Goal: Transaction & Acquisition: Purchase product/service

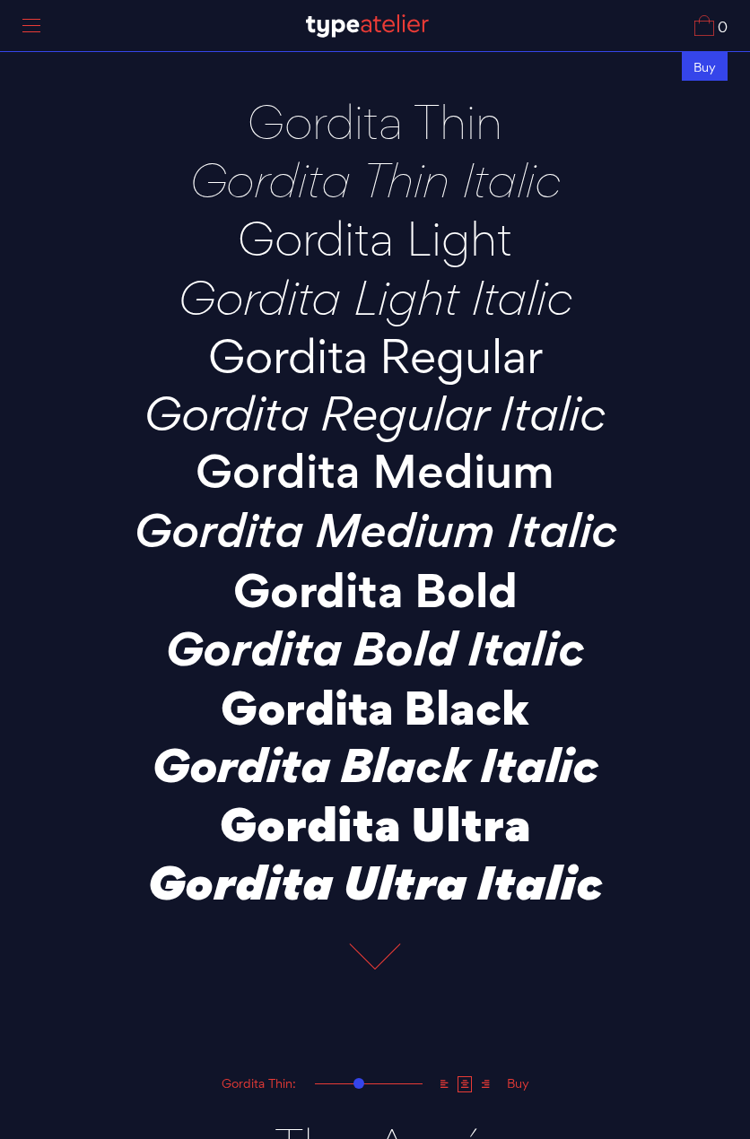
click at [697, 73] on div "Buy" at bounding box center [705, 66] width 46 height 30
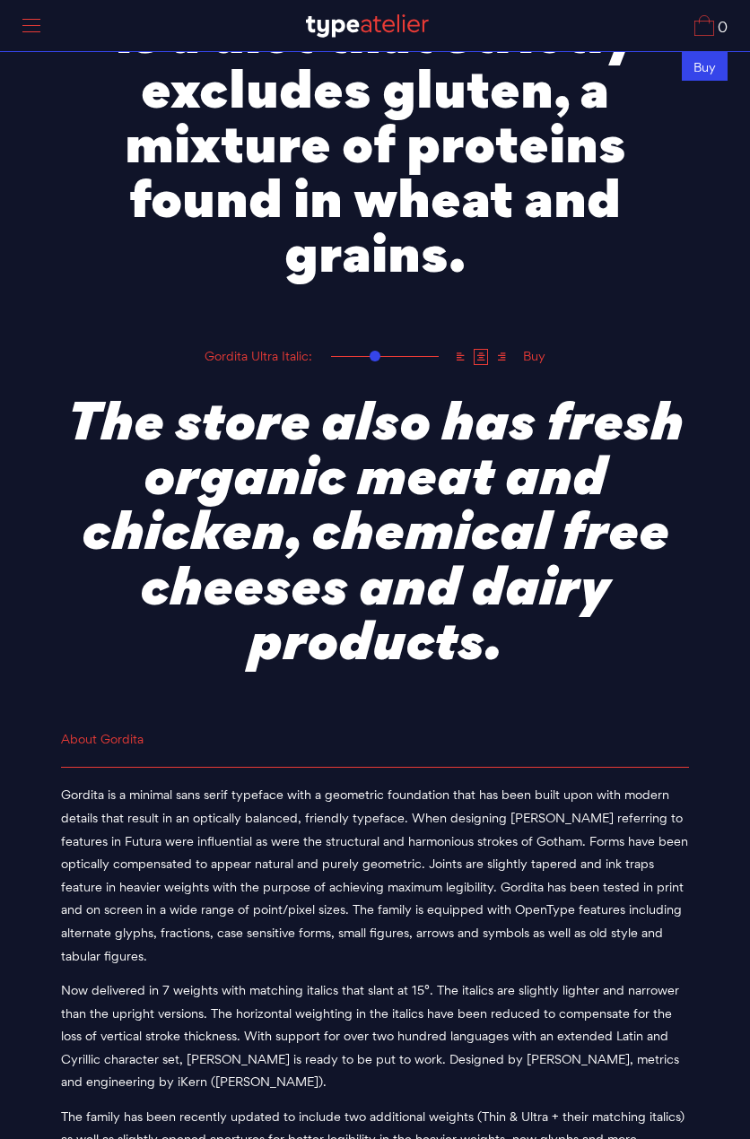
scroll to position [6934, 0]
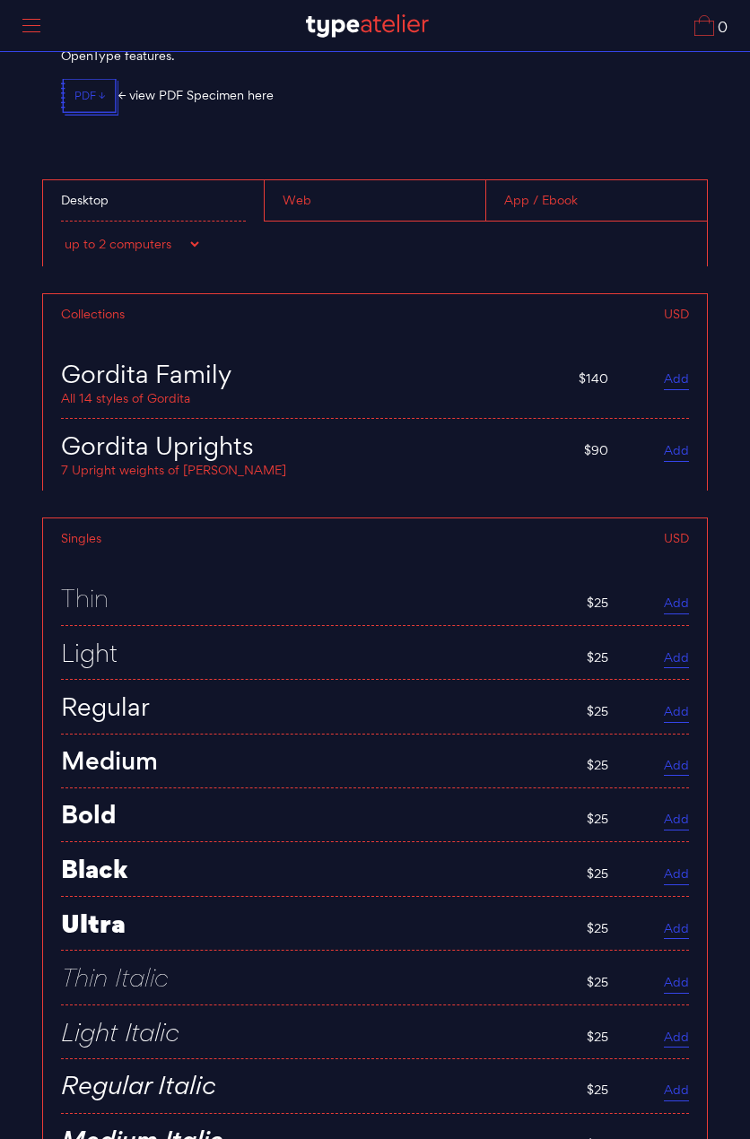
click at [300, 200] on div "Web" at bounding box center [375, 200] width 222 height 41
click at [187, 467] on div "7 Upright weights of [PERSON_NAME]" at bounding box center [313, 468] width 505 height 18
click at [195, 448] on div "Gordita Uprights" at bounding box center [313, 445] width 505 height 26
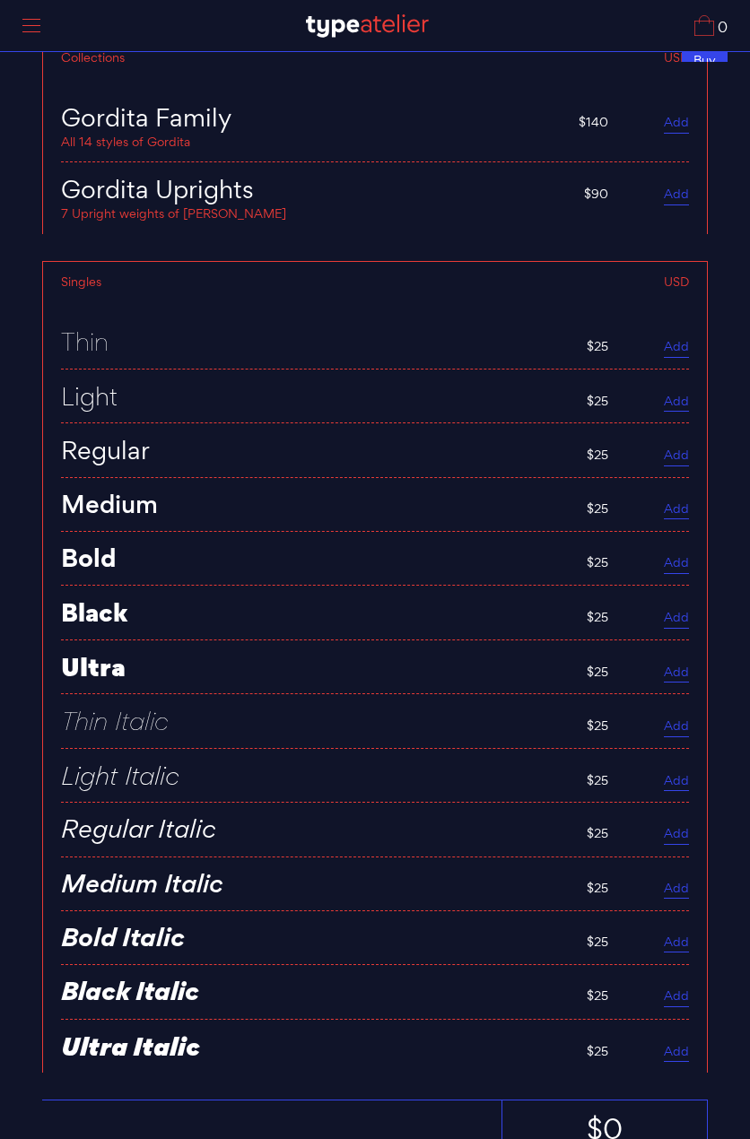
scroll to position [7261, 0]
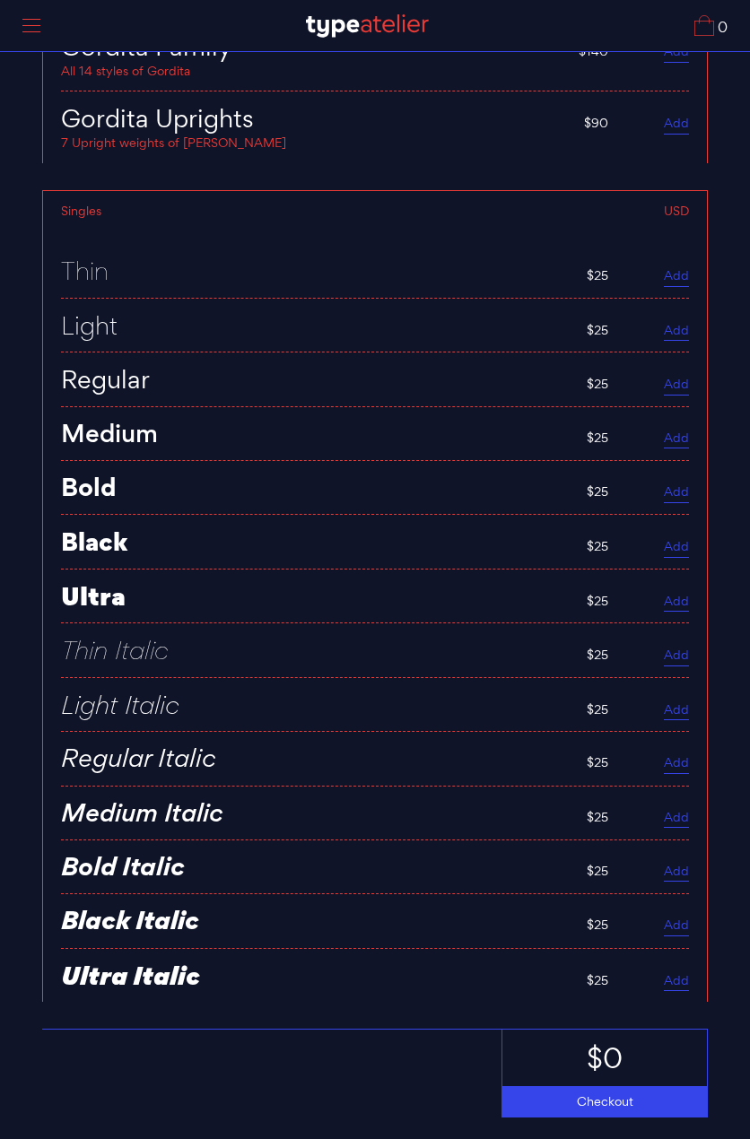
click at [681, 547] on link "Add" at bounding box center [676, 548] width 25 height 20
click at [681, 331] on link "Add" at bounding box center [676, 332] width 25 height 20
click at [678, 714] on link "Add" at bounding box center [676, 711] width 25 height 20
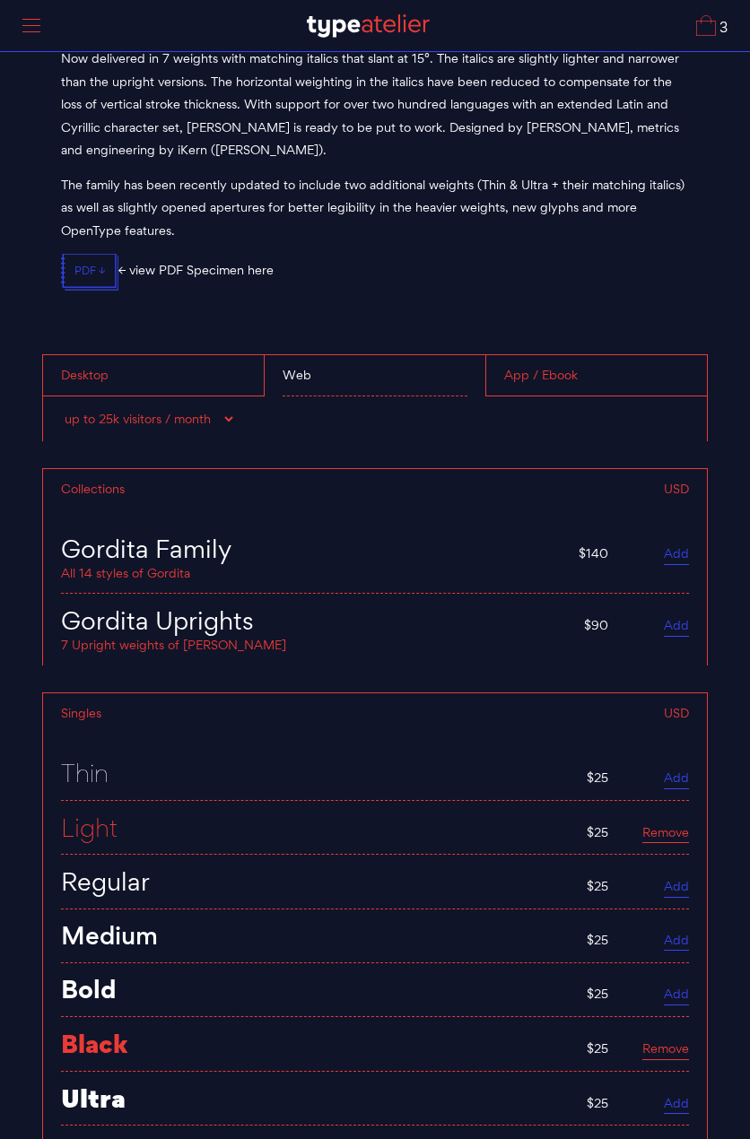
scroll to position [6723, 0]
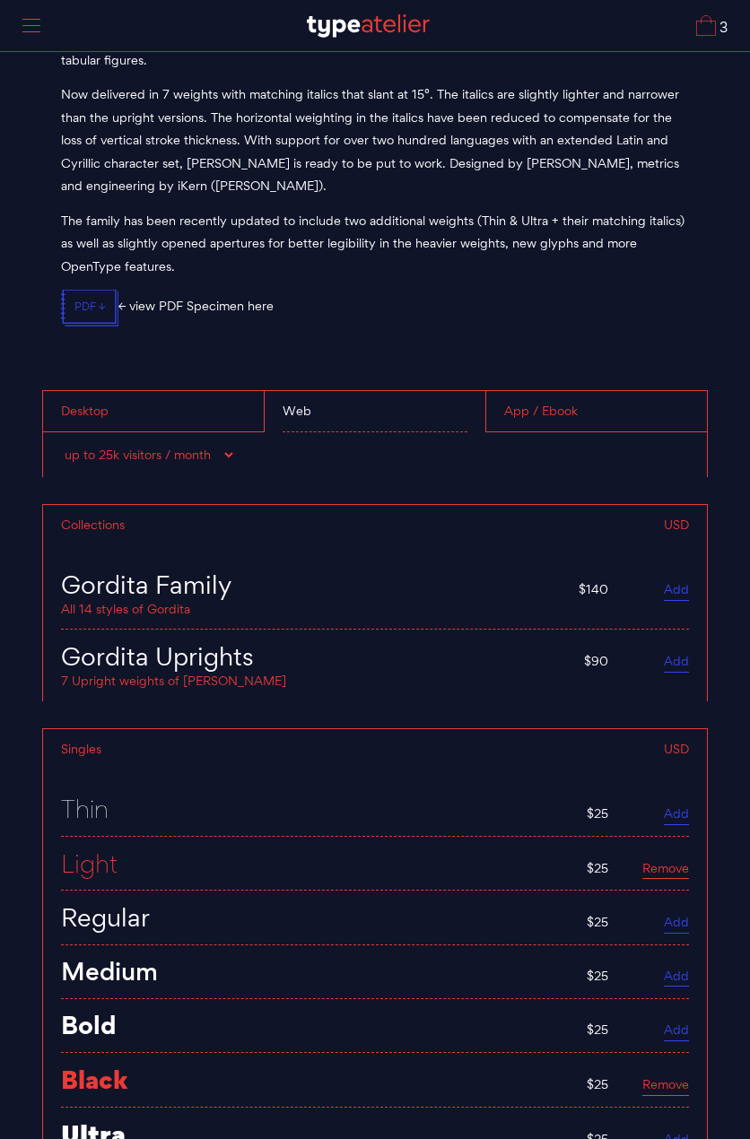
click at [229, 453] on select "up to 25k visitors / month up to 60k visitors / month up to 100k visitors / mon…" at bounding box center [148, 455] width 175 height 18
click at [61, 446] on select "up to 25k visitors / month up to 60k visitors / month up to 100k visitors / mon…" at bounding box center [148, 455] width 175 height 18
click at [526, 413] on div "App / Ebook" at bounding box center [596, 411] width 222 height 41
click at [411, 416] on div "Web" at bounding box center [375, 411] width 222 height 41
